Goal: Task Accomplishment & Management: Manage account settings

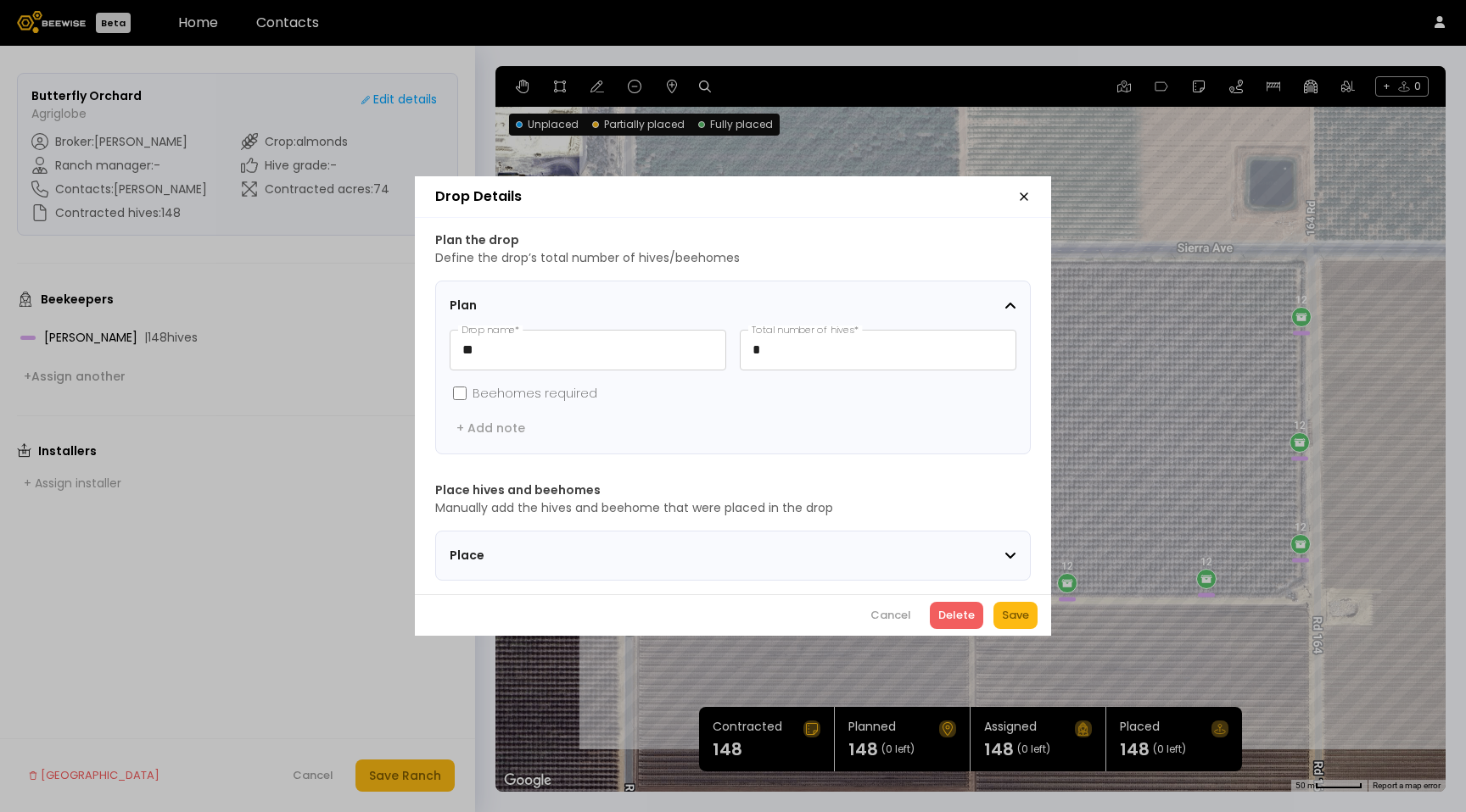
click at [1018, 191] on icon "button" at bounding box center [1023, 196] width 13 height 13
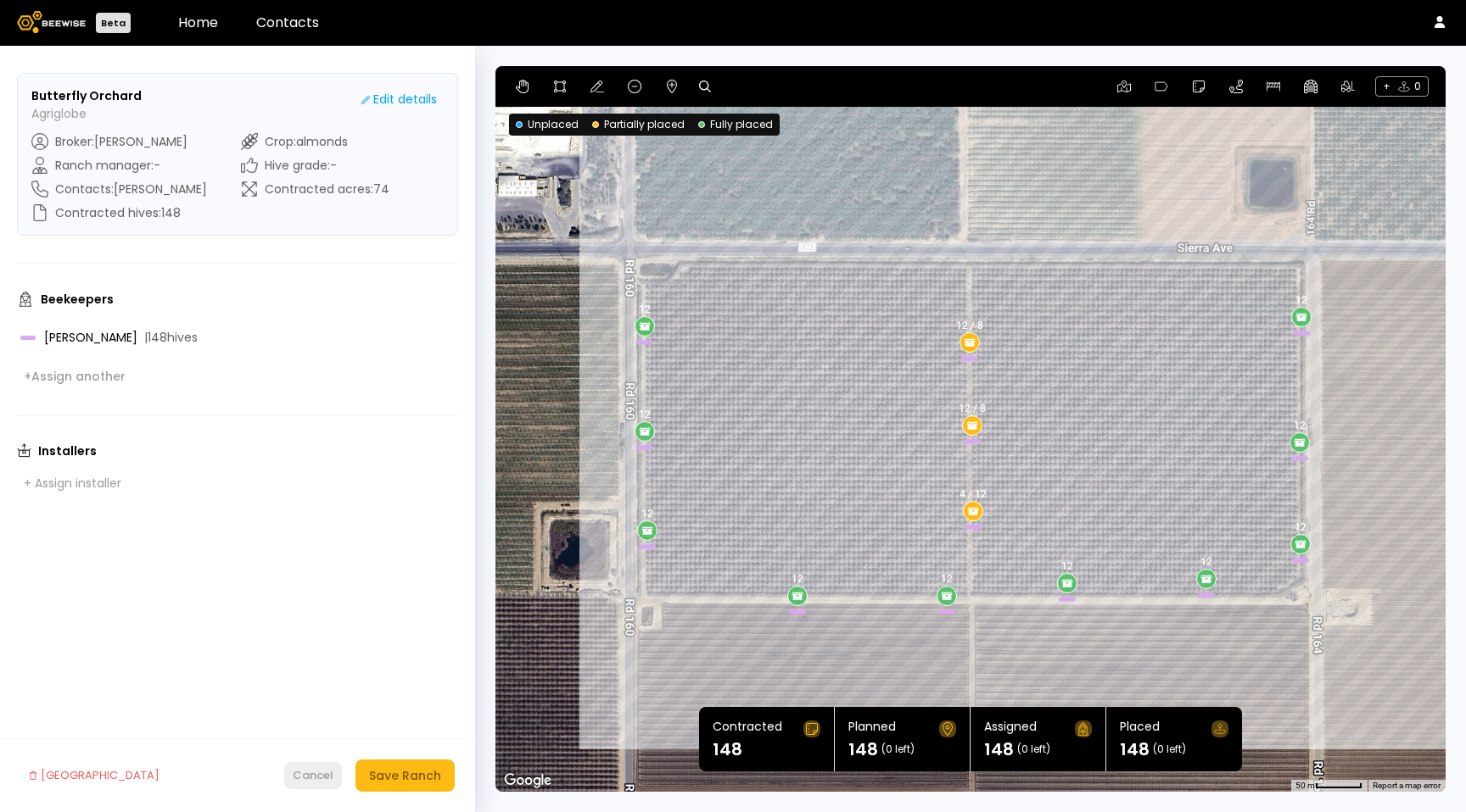
click at [306, 775] on div "Cancel" at bounding box center [314, 775] width 41 height 17
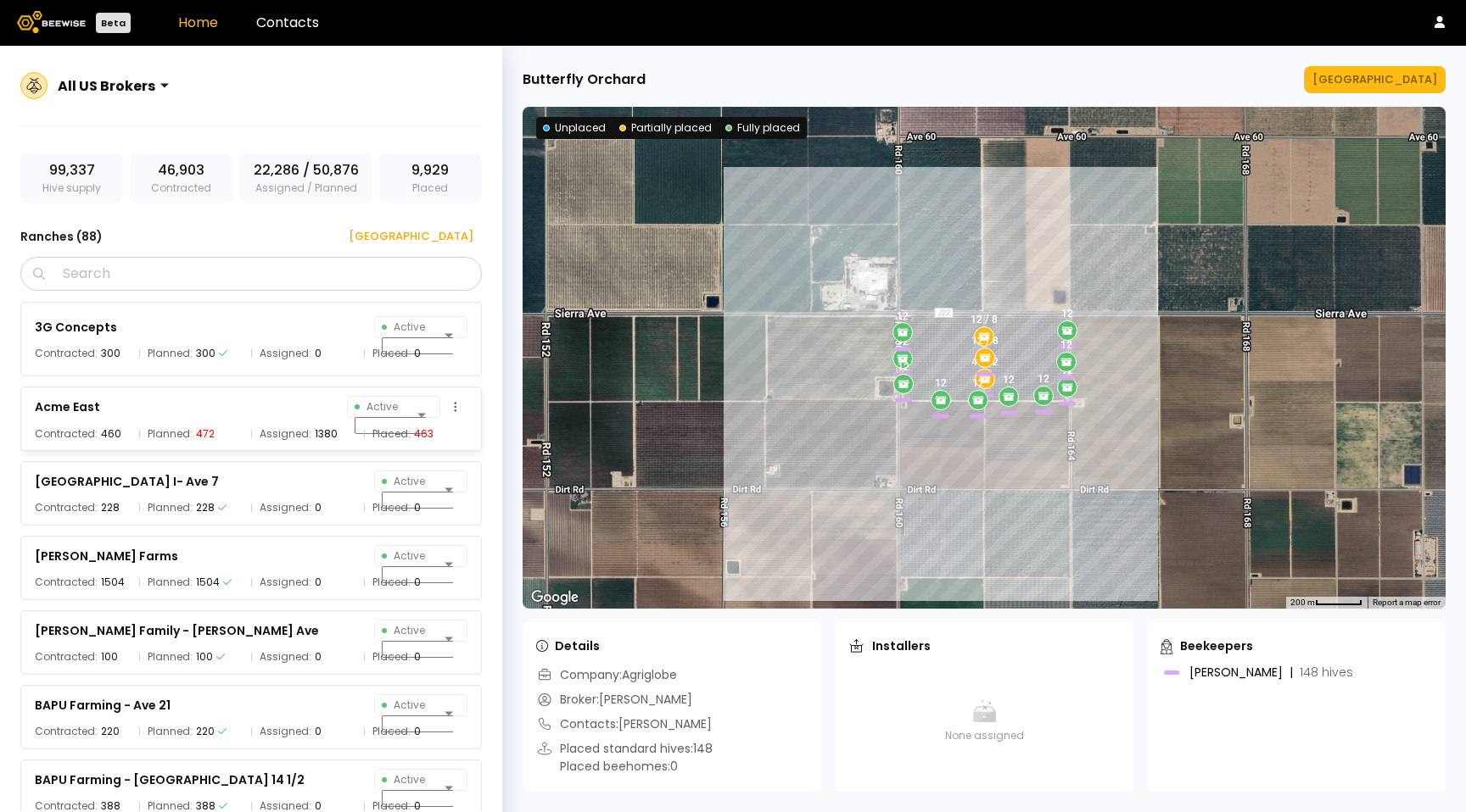
click at [266, 398] on div "Acme East Active" at bounding box center [251, 407] width 433 height 24
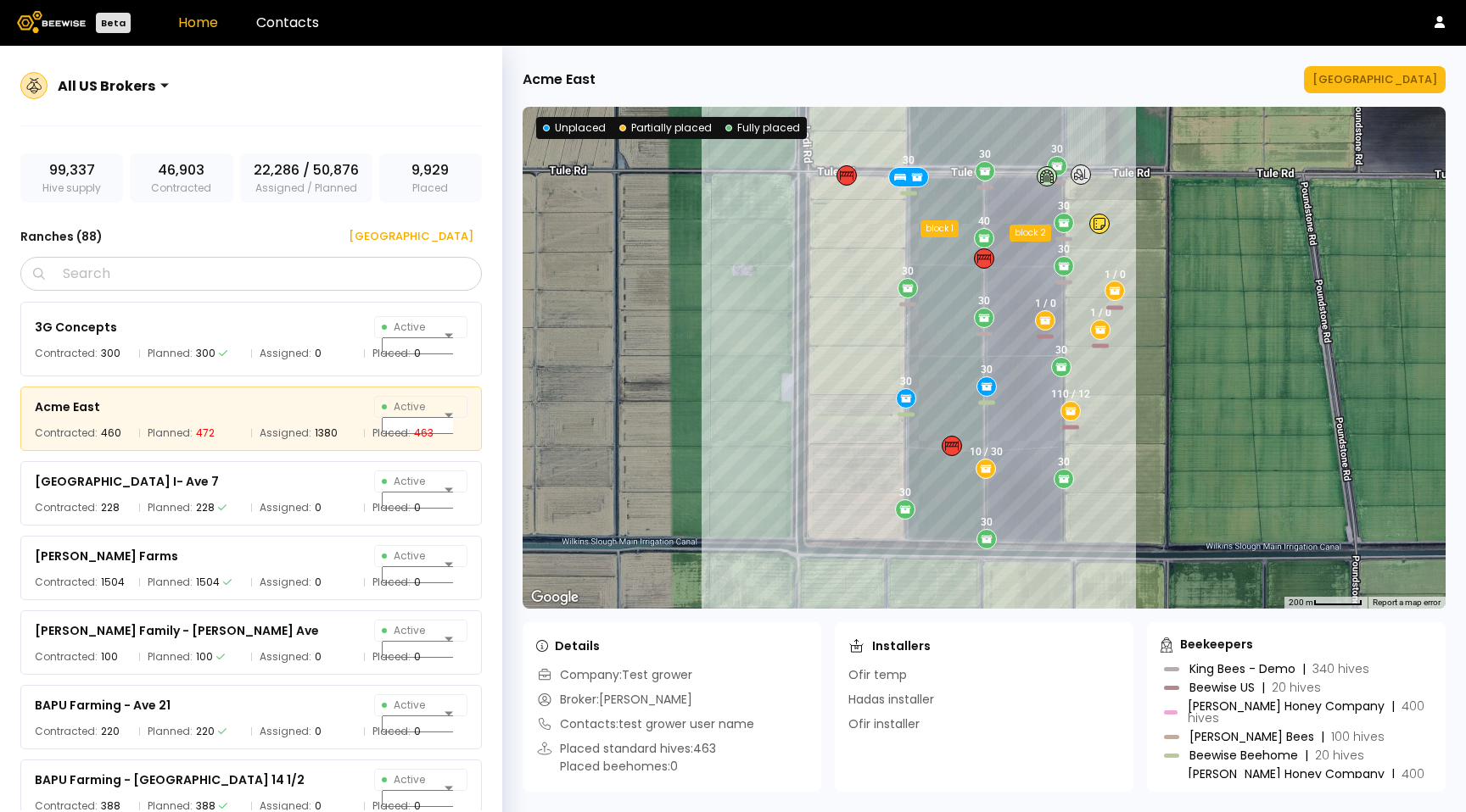
click at [1375, 96] on div "Acme [GEOGRAPHIC_DATA] ← Move left → Move right ↑ Move up ↓ Move down + Zoom in…" at bounding box center [984, 428] width 964 height 767
click at [1376, 84] on div "[GEOGRAPHIC_DATA]" at bounding box center [1374, 79] width 125 height 17
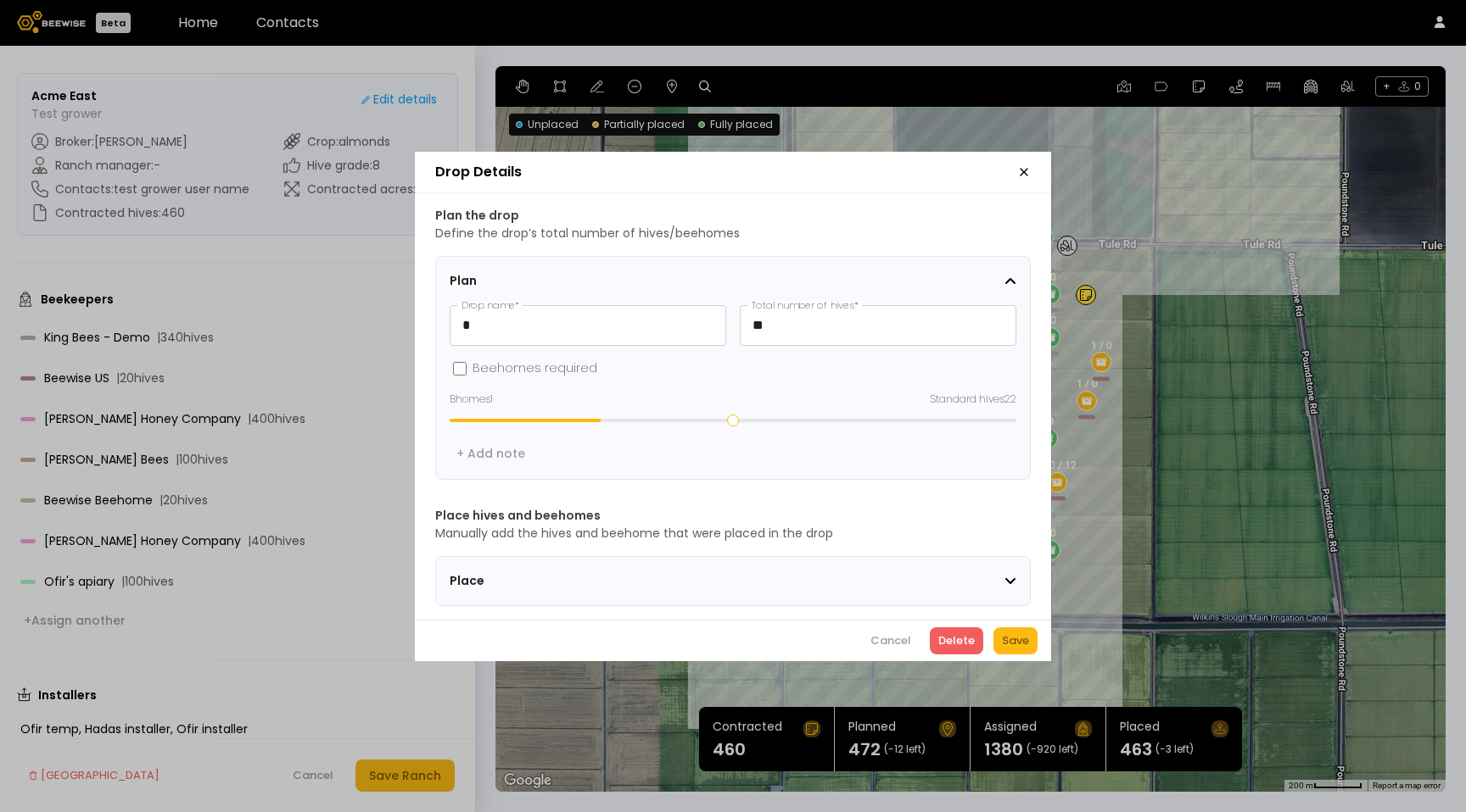
click at [790, 582] on div "Place" at bounding box center [733, 581] width 566 height 21
click at [794, 572] on div "Place" at bounding box center [727, 581] width 555 height 18
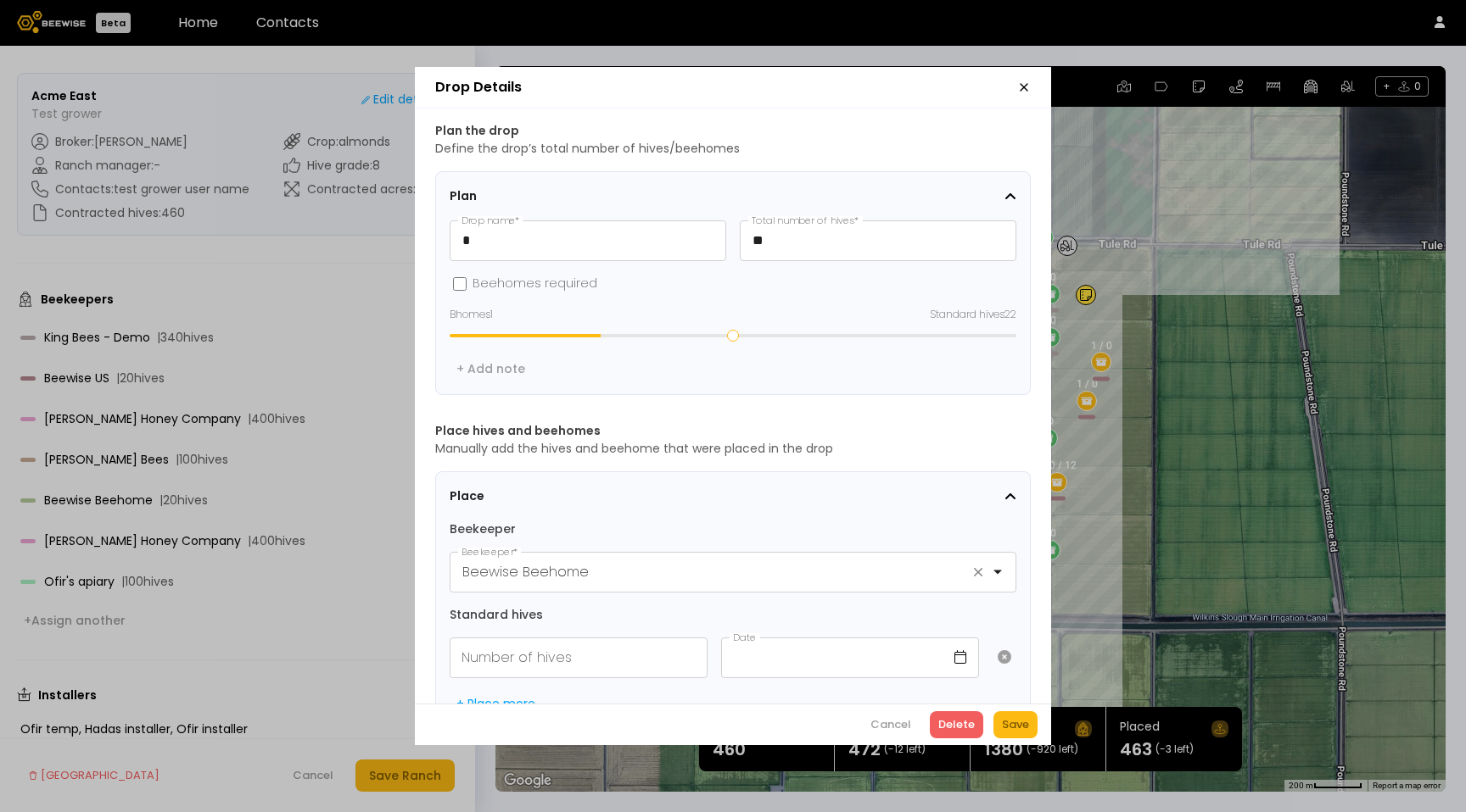
scroll to position [175, 0]
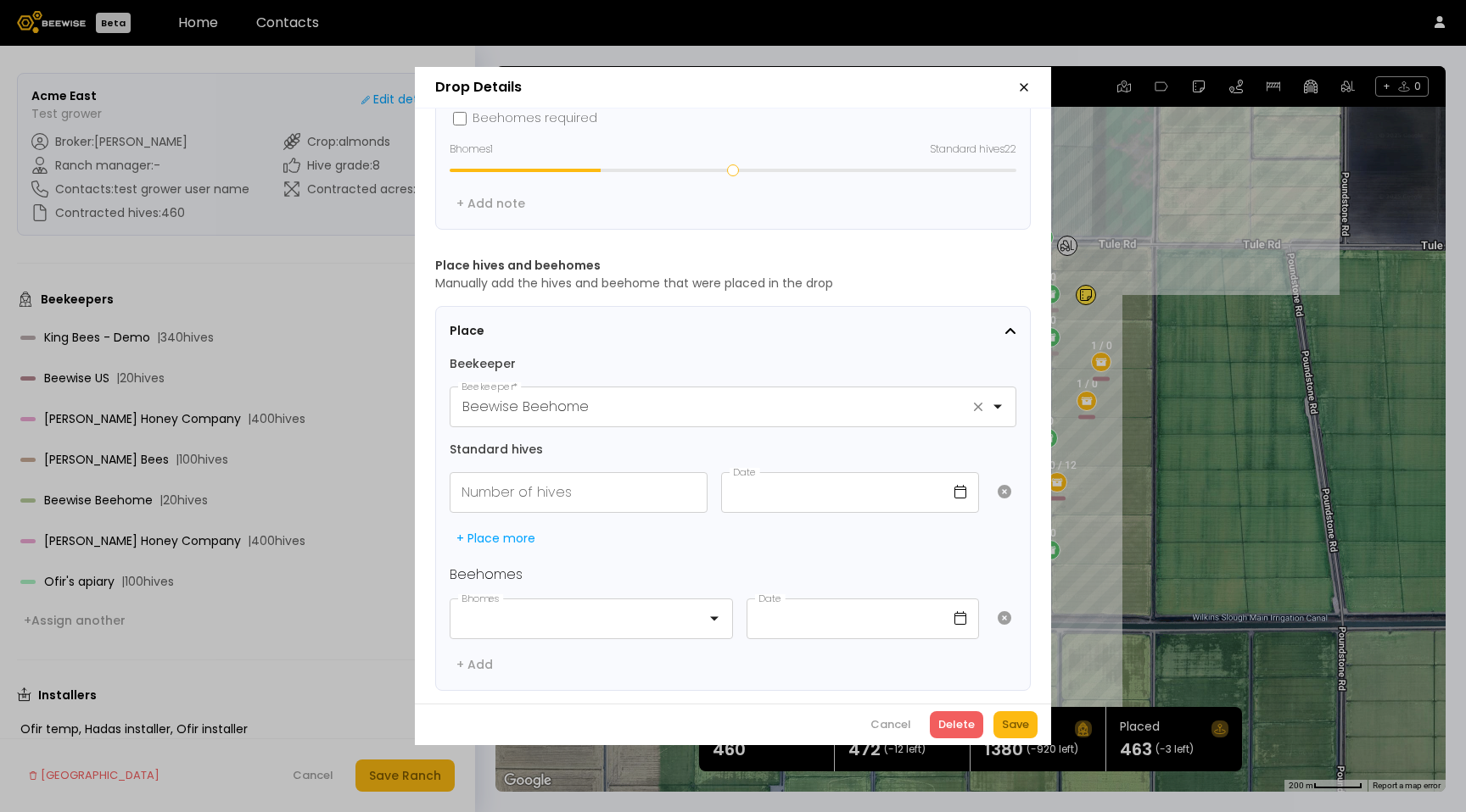
click at [1024, 77] on header "Drop Details" at bounding box center [733, 87] width 636 height 42
click at [1024, 82] on icon "button" at bounding box center [1023, 86] width 13 height 13
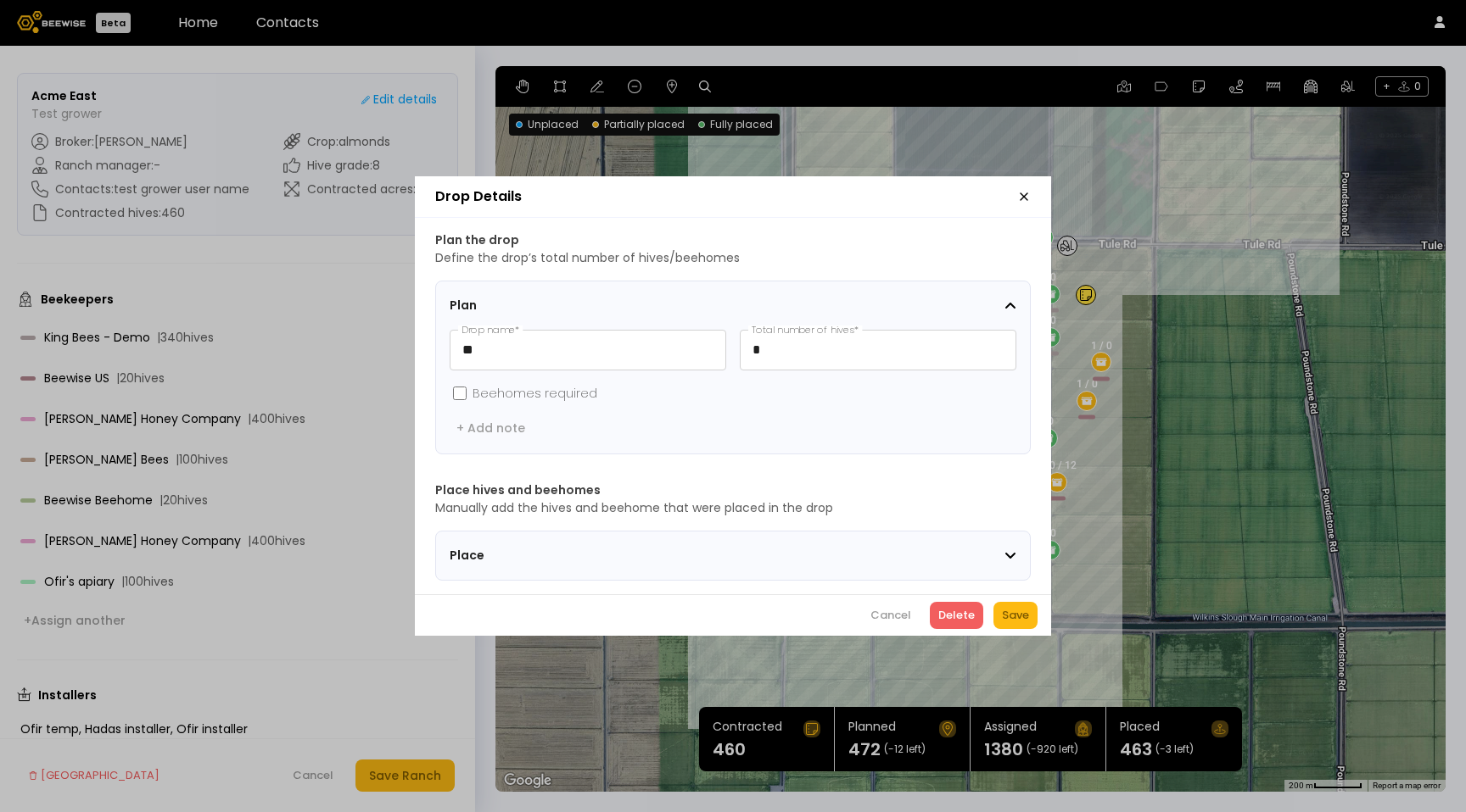
click at [856, 551] on div "Place" at bounding box center [727, 556] width 555 height 18
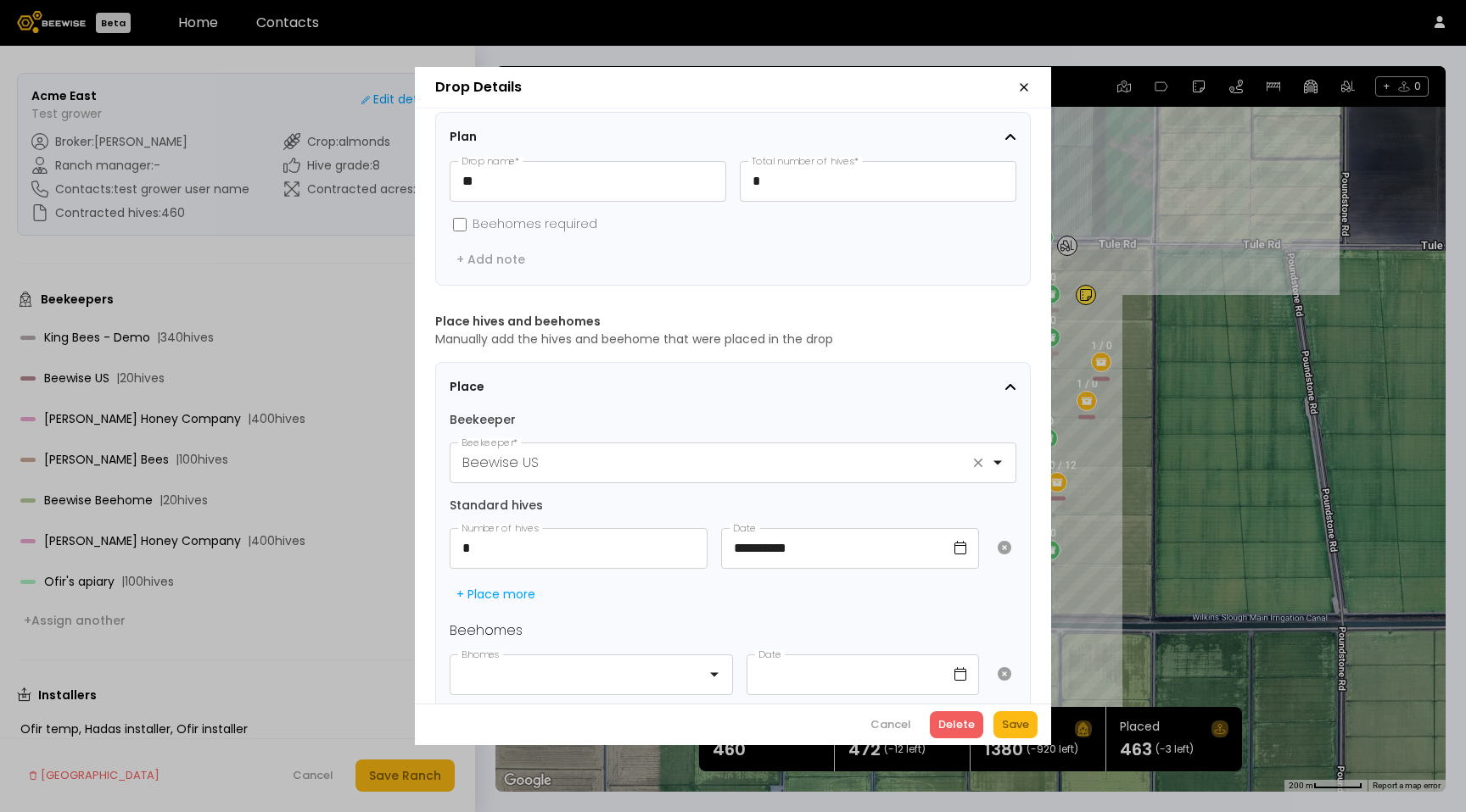
scroll to position [126, 0]
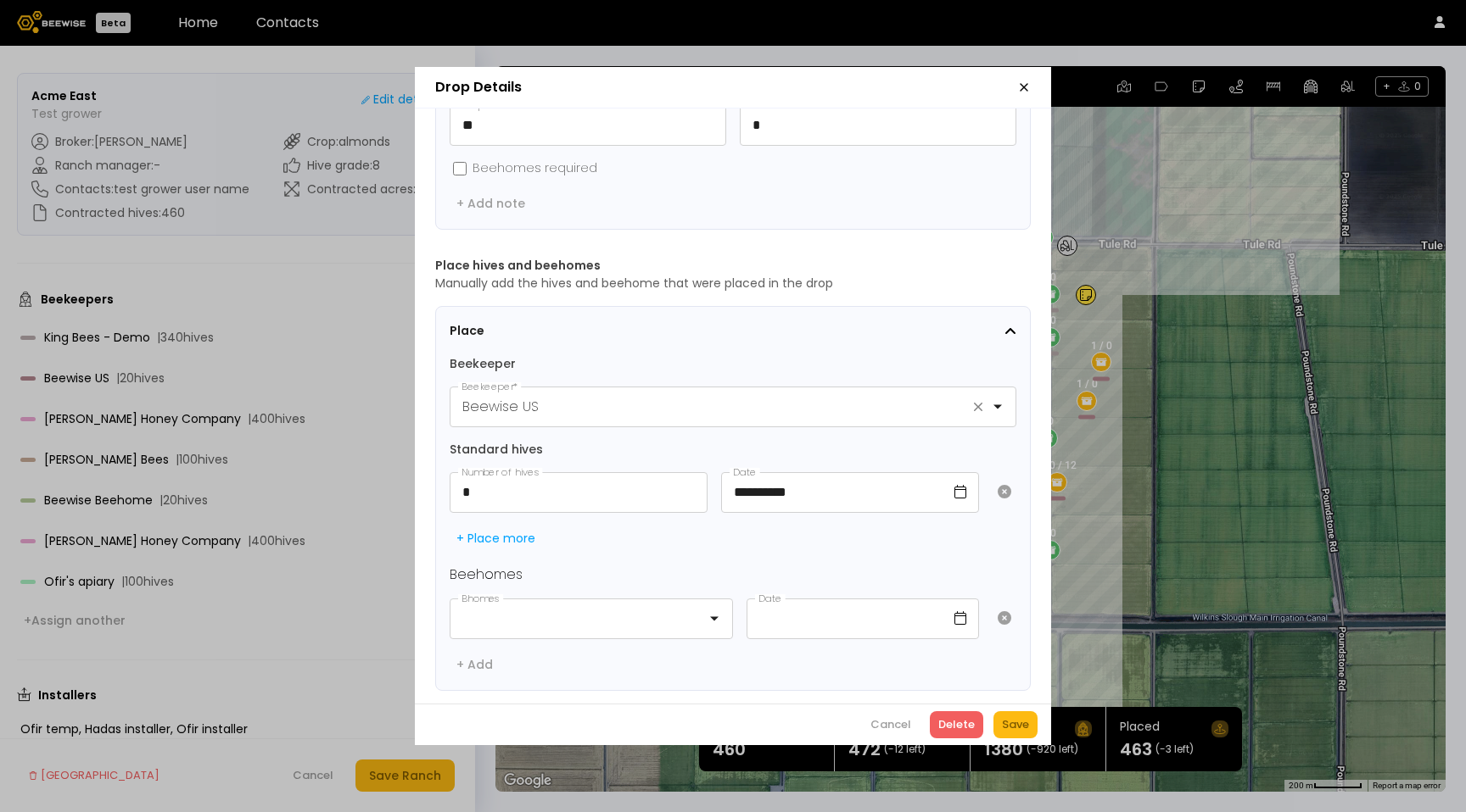
click at [1022, 84] on icon "button" at bounding box center [1023, 86] width 13 height 13
